Goal: Task Accomplishment & Management: Use online tool/utility

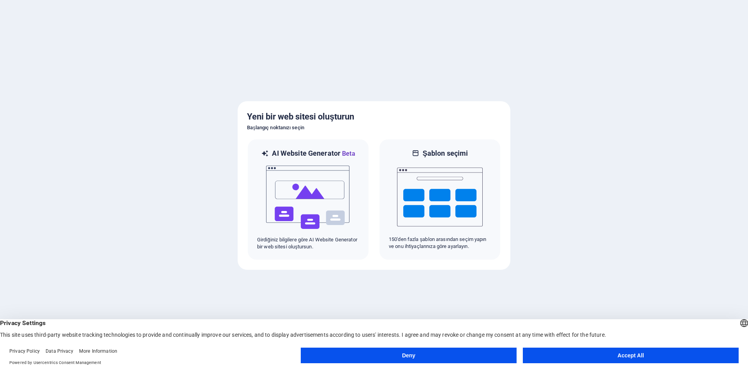
click at [588, 350] on button "Accept All" at bounding box center [631, 356] width 216 height 16
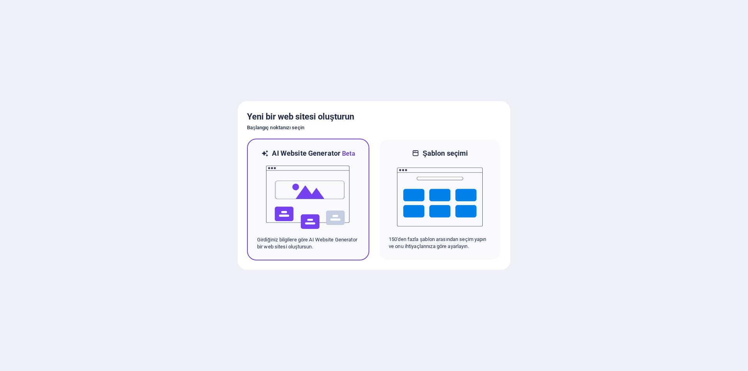
click at [292, 214] on img at bounding box center [308, 197] width 86 height 78
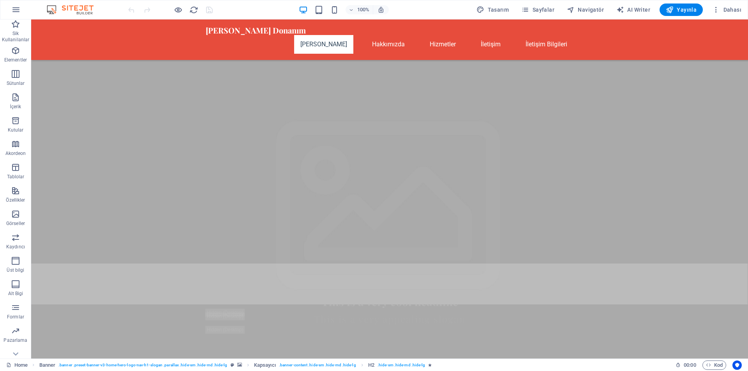
scroll to position [273, 0]
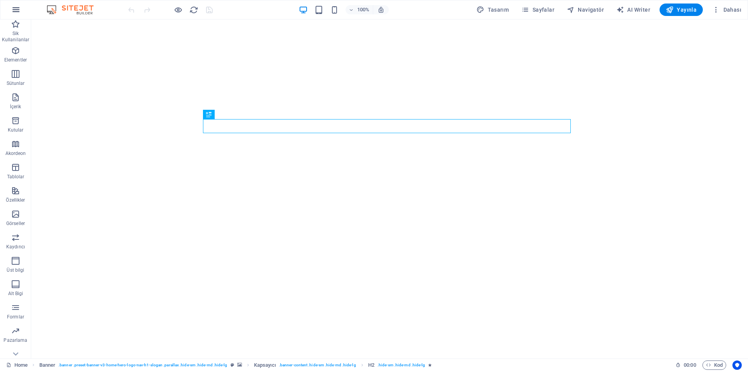
click at [18, 9] on icon "button" at bounding box center [15, 9] width 9 height 9
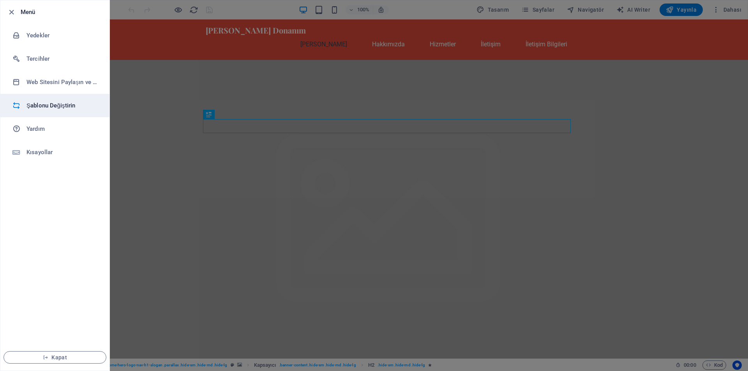
click at [37, 111] on li "Şablonu Değiştirin" at bounding box center [54, 105] width 109 height 23
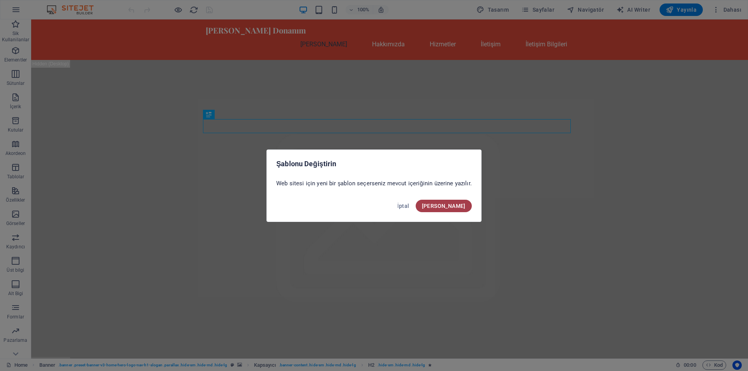
click at [459, 205] on span "[PERSON_NAME]" at bounding box center [444, 206] width 44 height 6
